Goal: Task Accomplishment & Management: Use online tool/utility

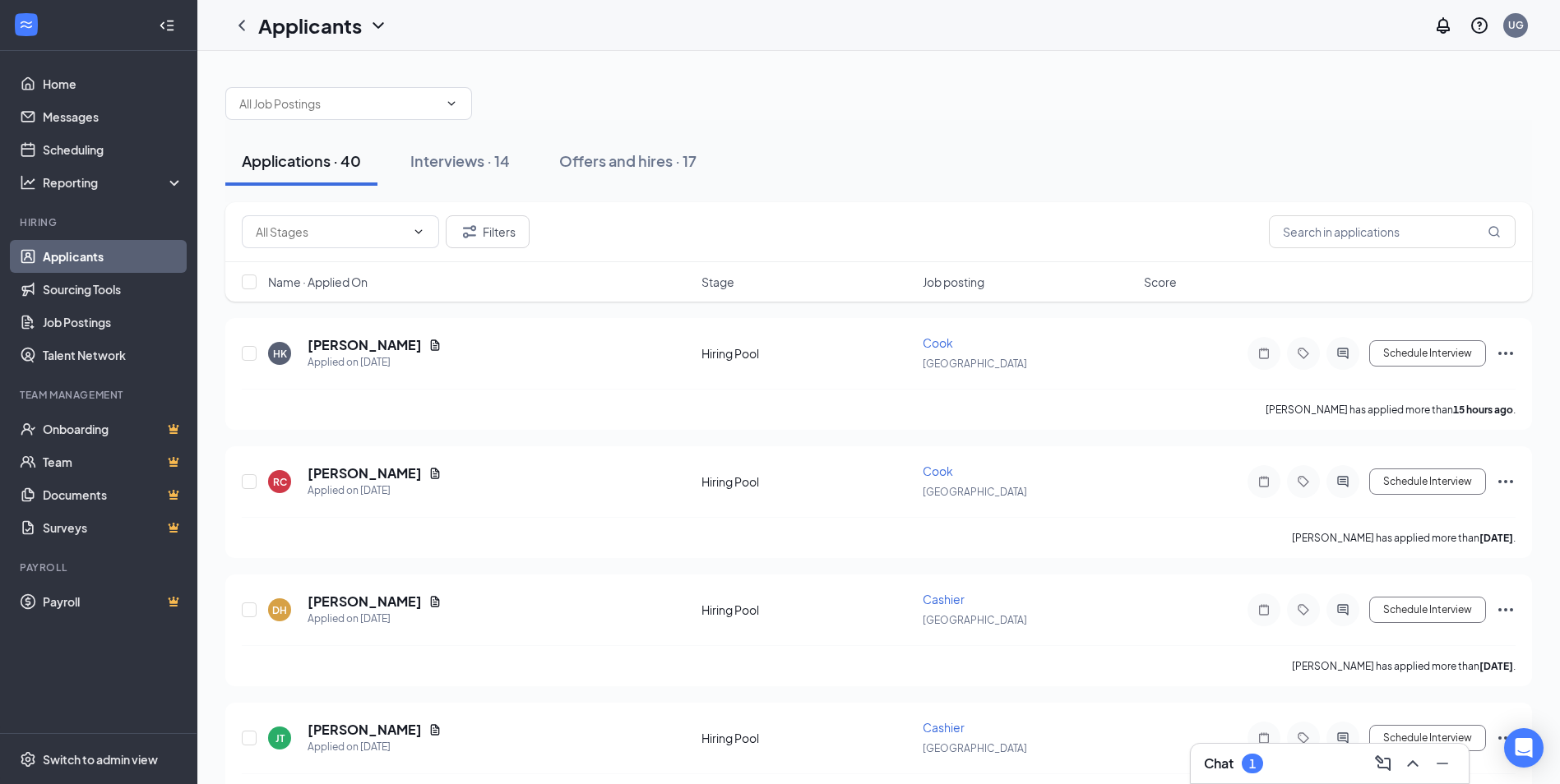
click at [81, 251] on link "Applicants" at bounding box center [113, 256] width 141 height 32
click at [1331, 227] on input "text" at bounding box center [1392, 232] width 247 height 32
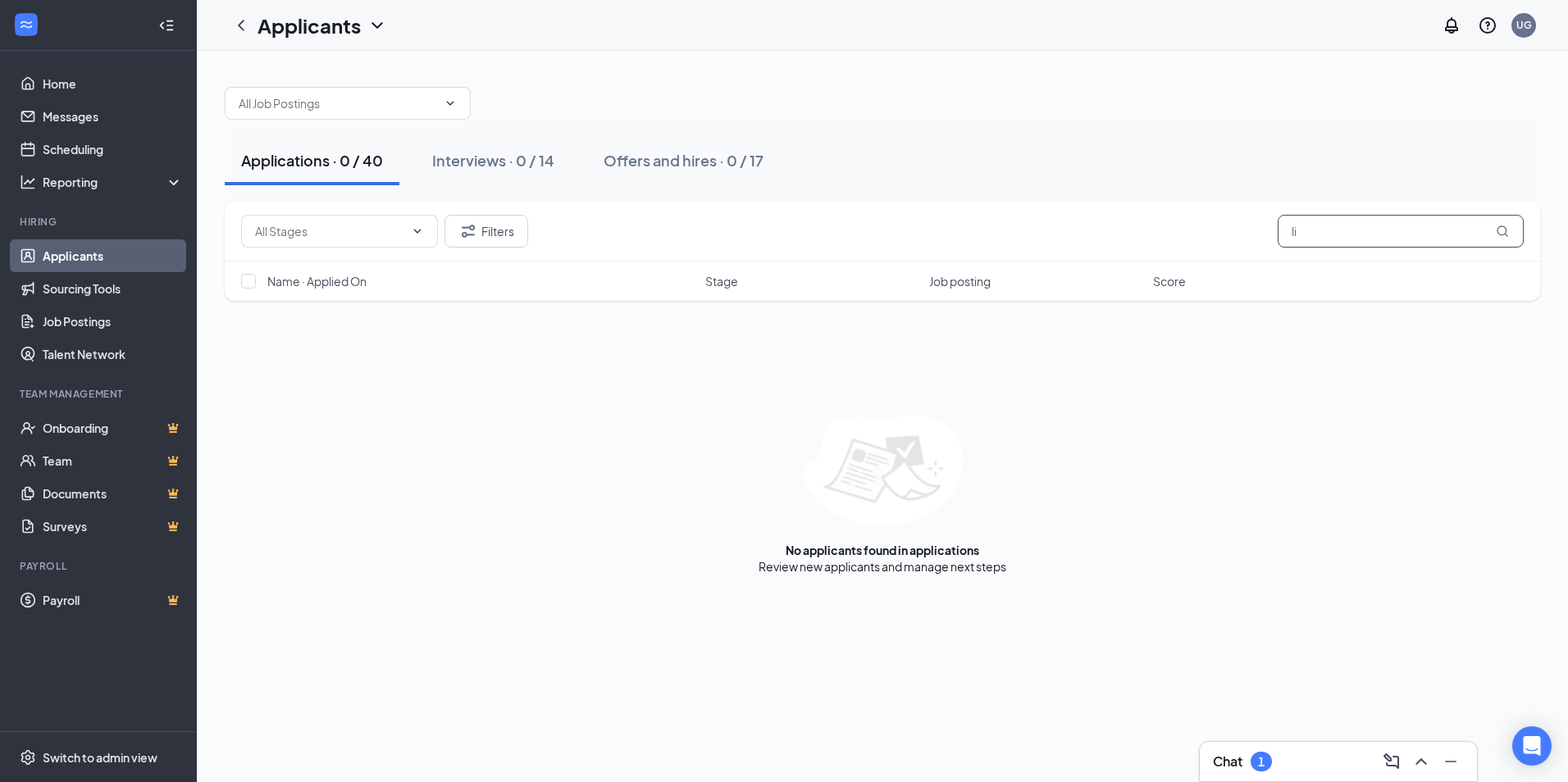
type input "l"
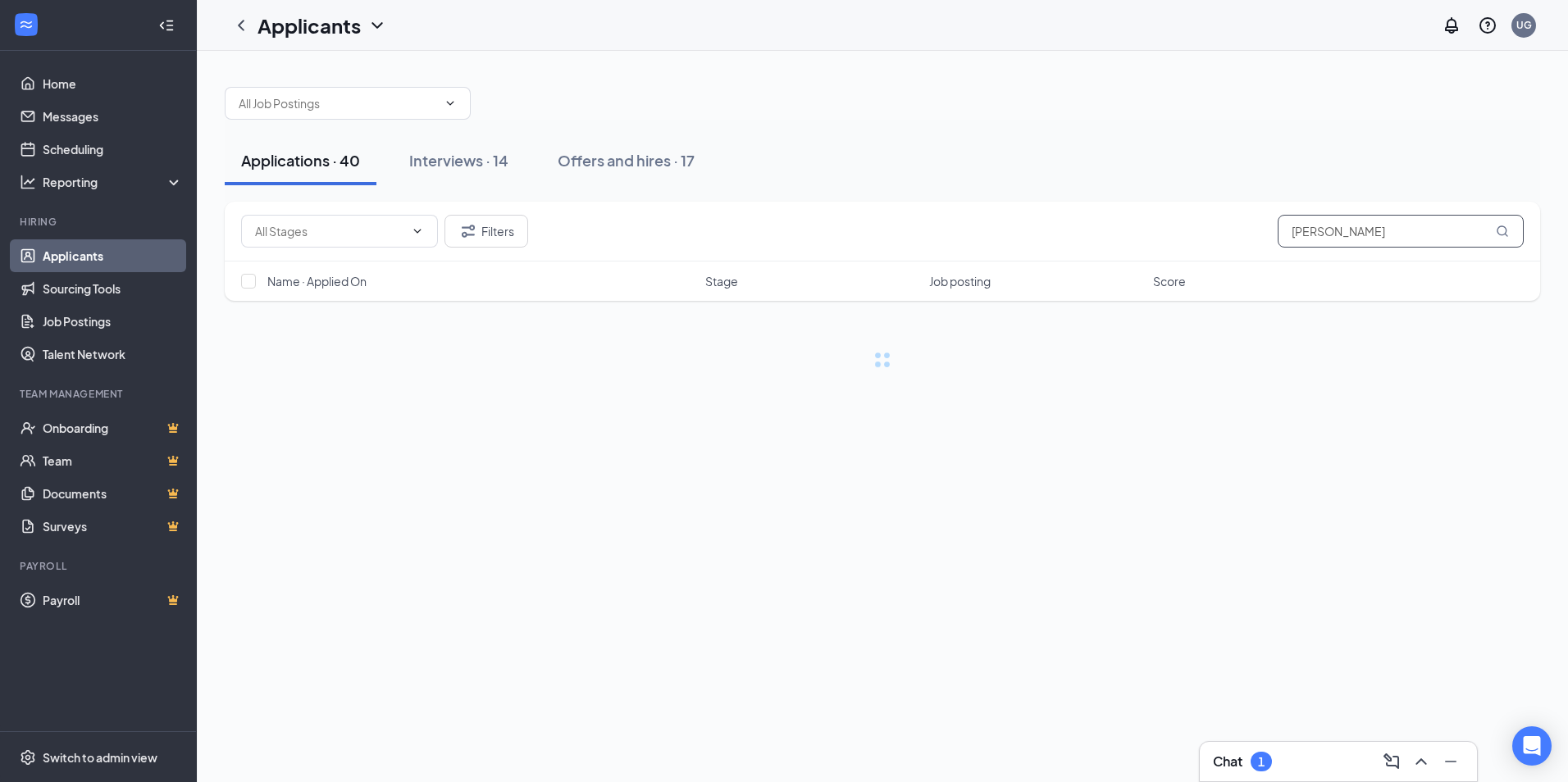
type input "[PERSON_NAME]"
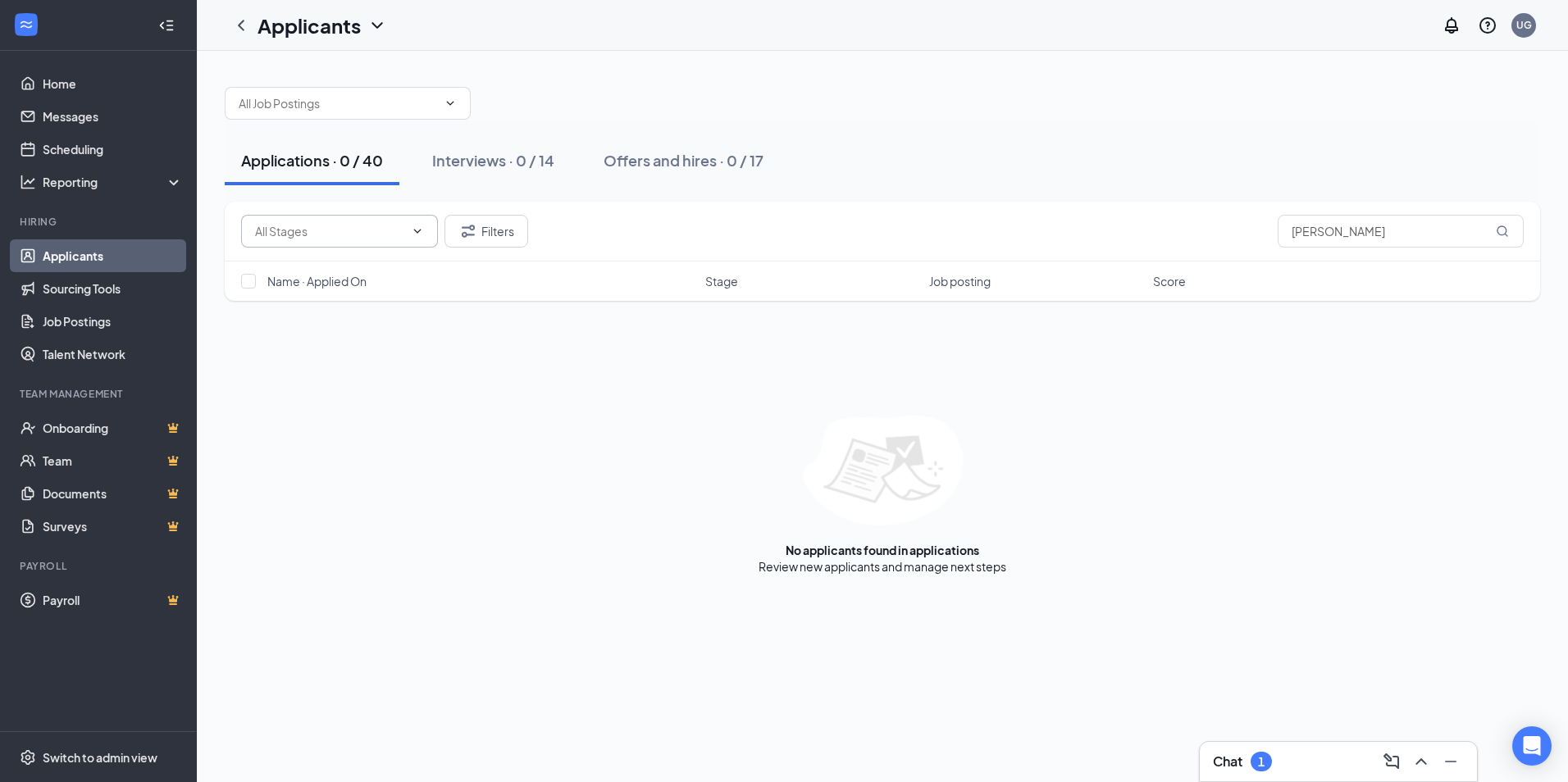
click at [418, 238] on span at bounding box center [339, 231] width 197 height 32
click at [96, 252] on link "Applicants" at bounding box center [112, 255] width 140 height 32
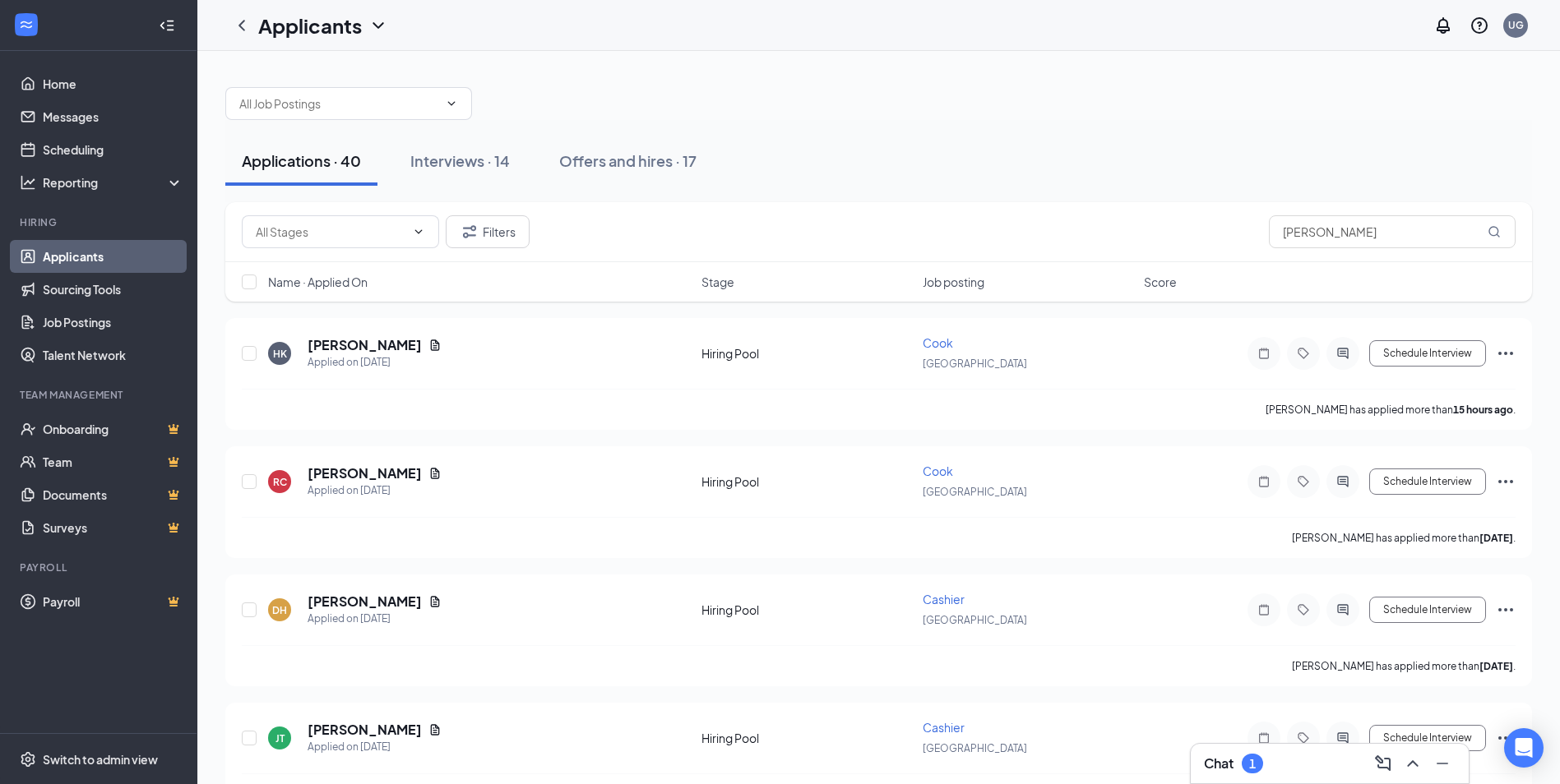
click at [42, 240] on link "Applicants" at bounding box center [113, 256] width 141 height 32
